Goal: Task Accomplishment & Management: Manage account settings

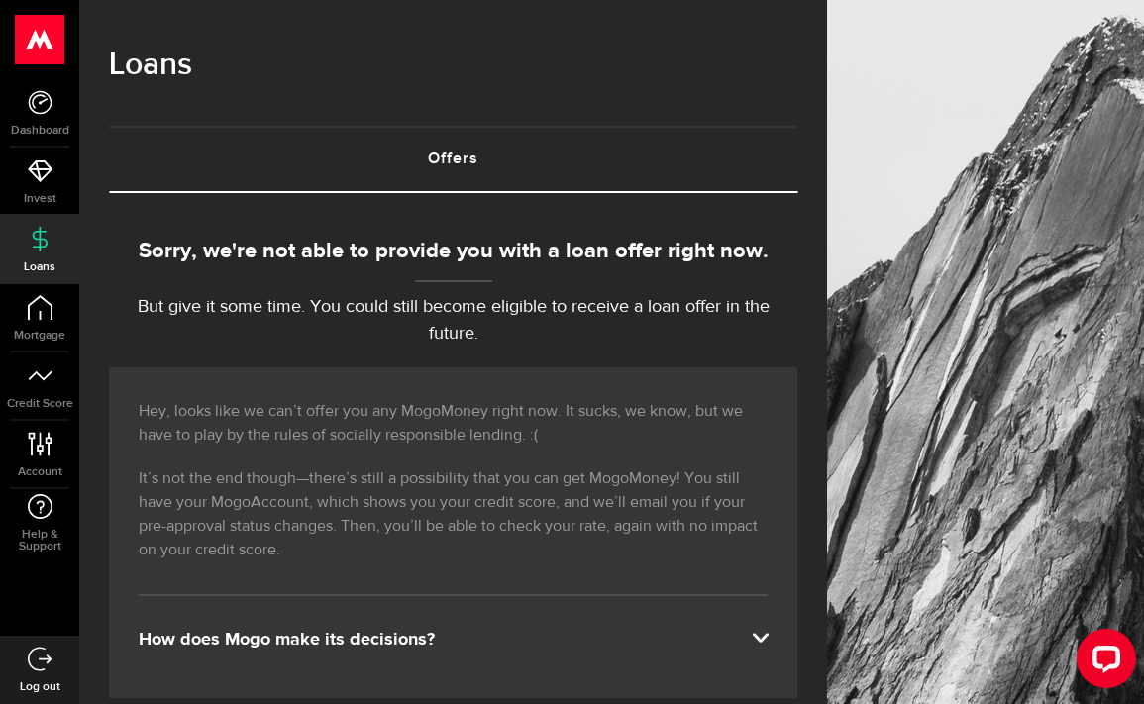
click at [28, 662] on icon at bounding box center [40, 659] width 25 height 25
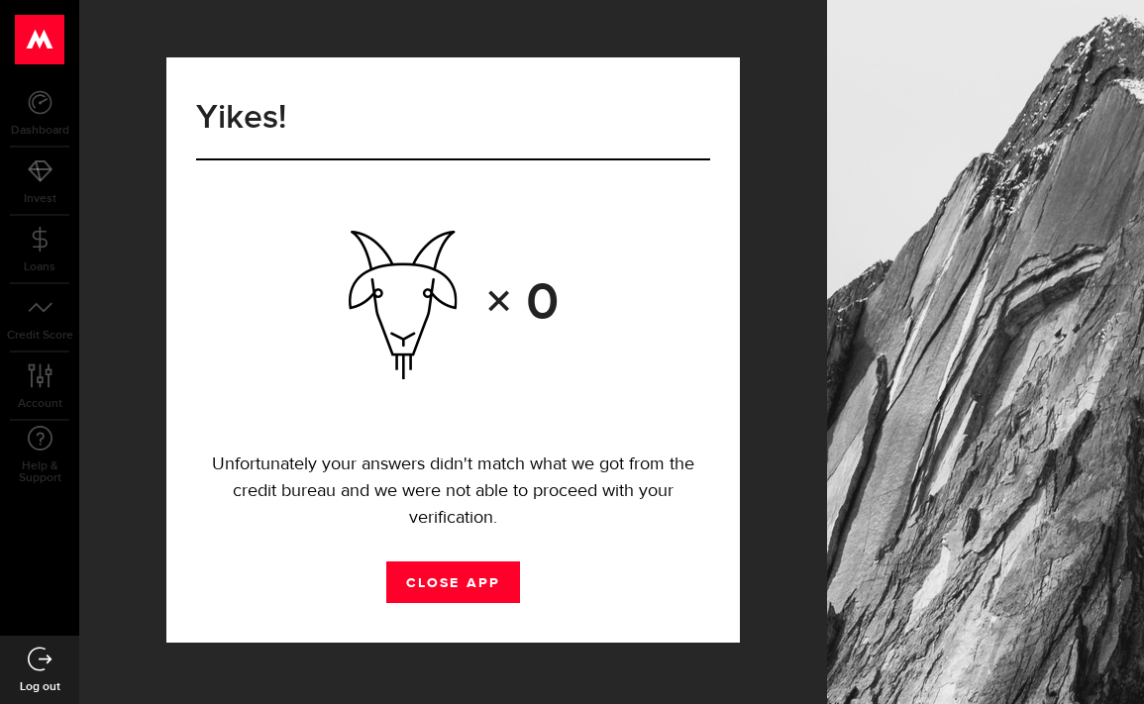
click at [36, 247] on use at bounding box center [39, 238] width 15 height 25
click at [22, 216] on link "Loans" at bounding box center [39, 249] width 79 height 67
click at [468, 590] on button "CLOSE APP" at bounding box center [453, 583] width 134 height 42
